Goal: Transaction & Acquisition: Download file/media

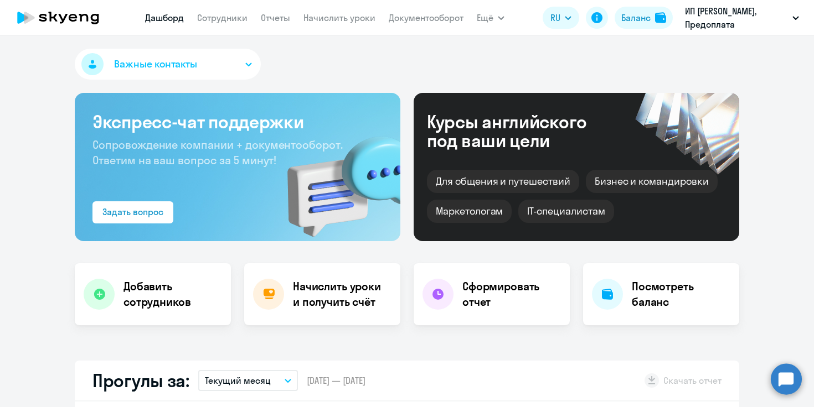
select select "30"
click at [293, 12] on nav "[PERSON_NAME] Отчеты Начислить уроки Документооборот" at bounding box center [304, 18] width 318 height 22
click at [425, 11] on app-menu-item-link "Документооборот" at bounding box center [426, 18] width 75 height 14
click at [422, 19] on link "Документооборот" at bounding box center [426, 17] width 75 height 11
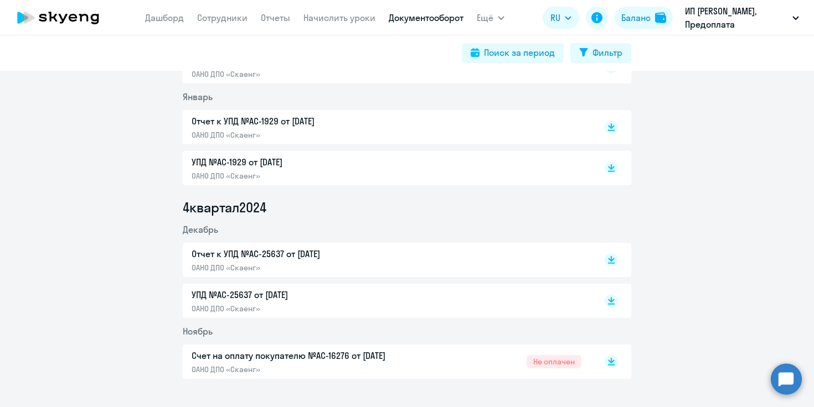
scroll to position [445, 0]
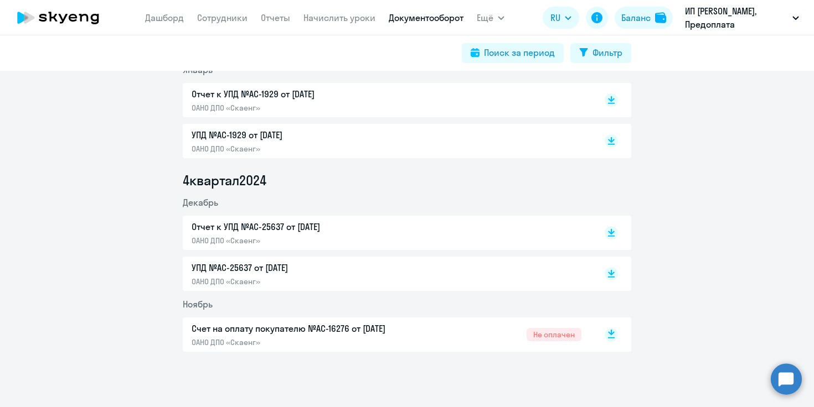
click at [609, 333] on icon at bounding box center [611, 334] width 13 height 13
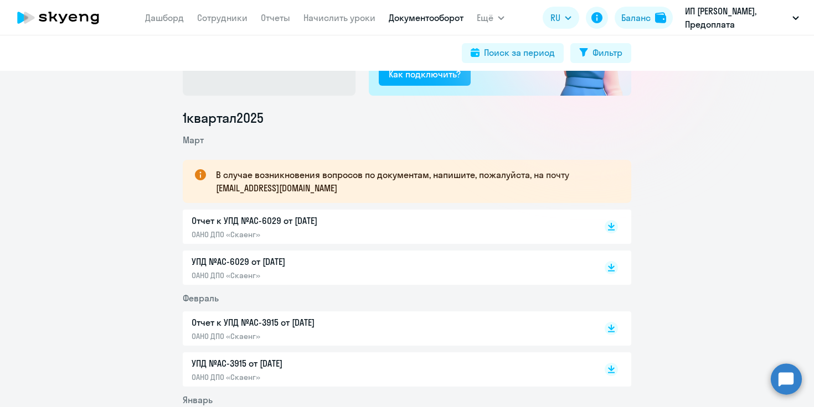
scroll to position [104, 0]
